Goal: Task Accomplishment & Management: Complete application form

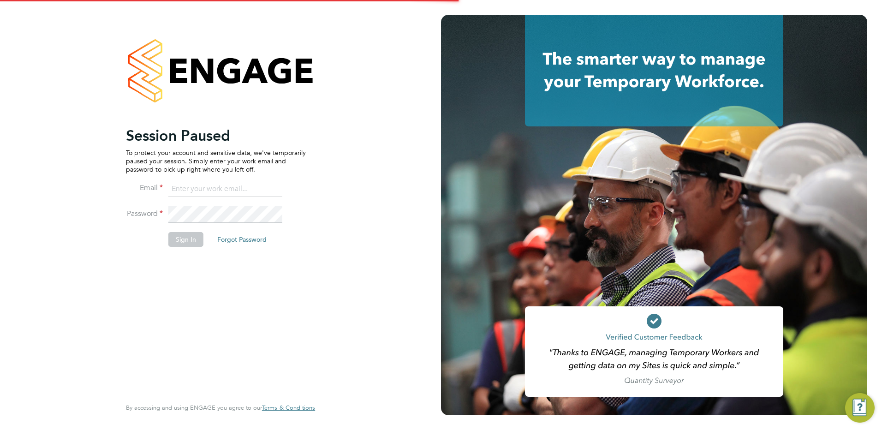
type input "[PERSON_NAME][EMAIL_ADDRESS][PERSON_NAME][DOMAIN_NAME]"
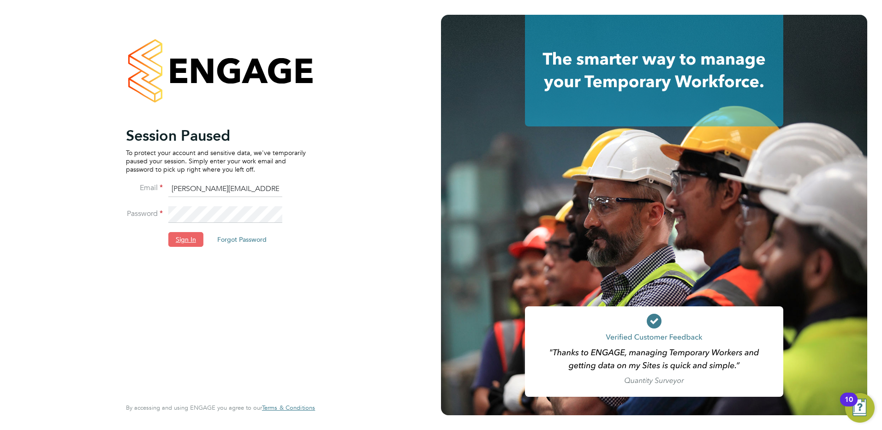
click at [190, 245] on button "Sign In" at bounding box center [185, 239] width 35 height 15
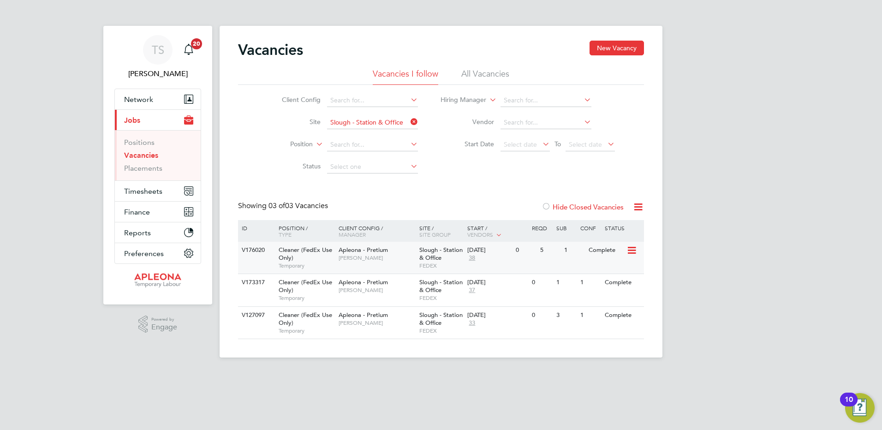
click at [428, 255] on span "Slough - Station & Office" at bounding box center [440, 254] width 43 height 16
